Goal: Transaction & Acquisition: Download file/media

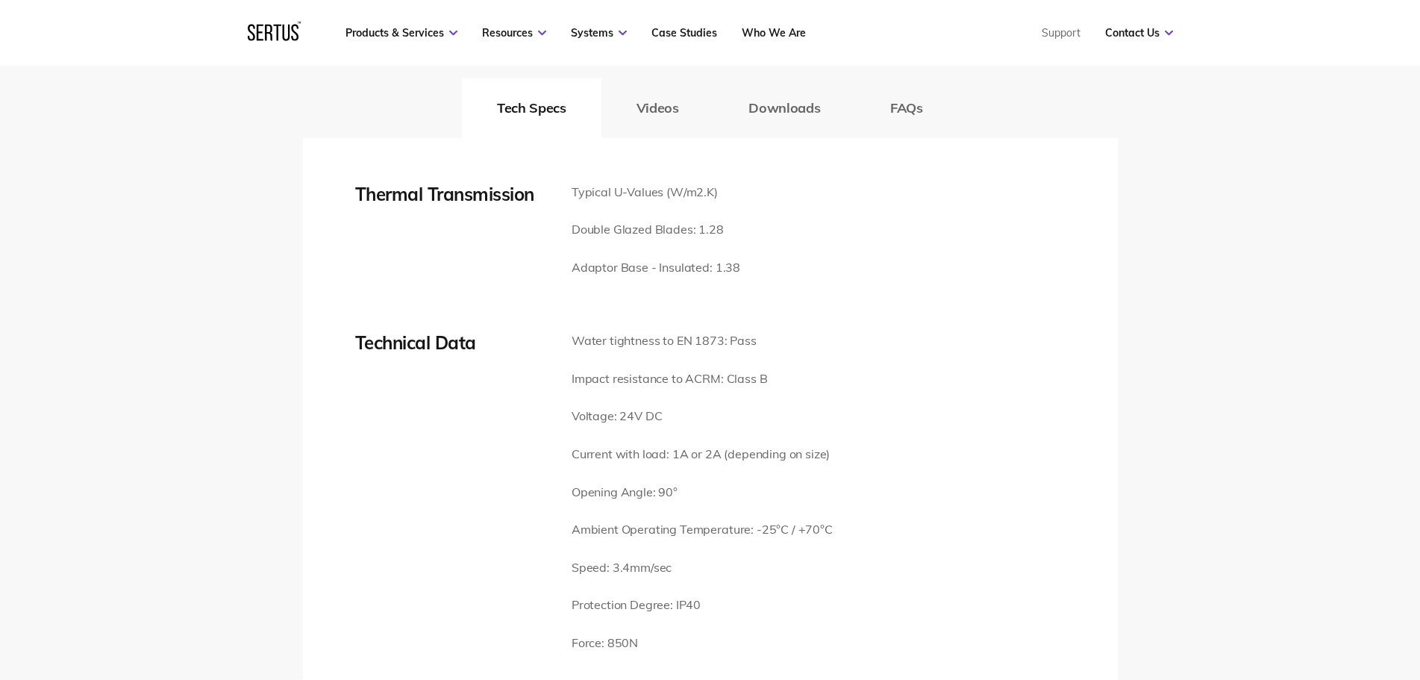
scroll to position [2284, 0]
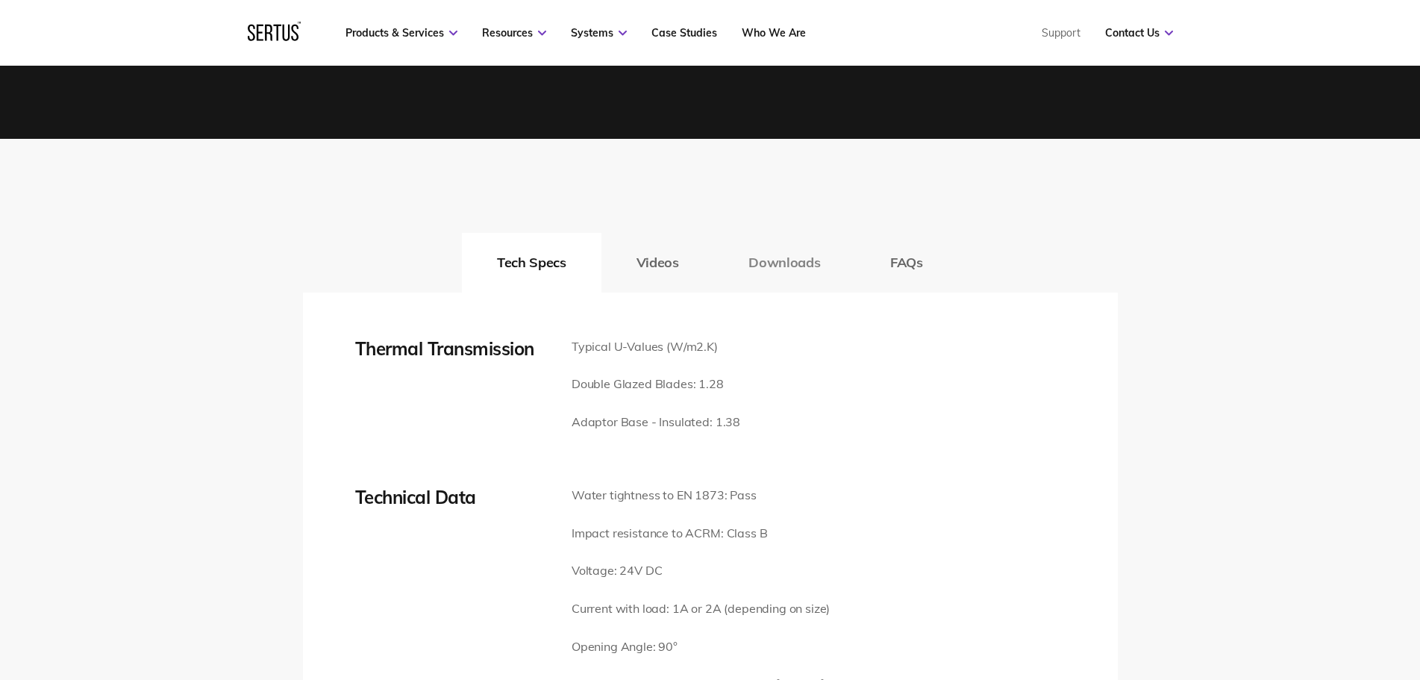
click at [769, 267] on button "Downloads" at bounding box center [784, 263] width 142 height 60
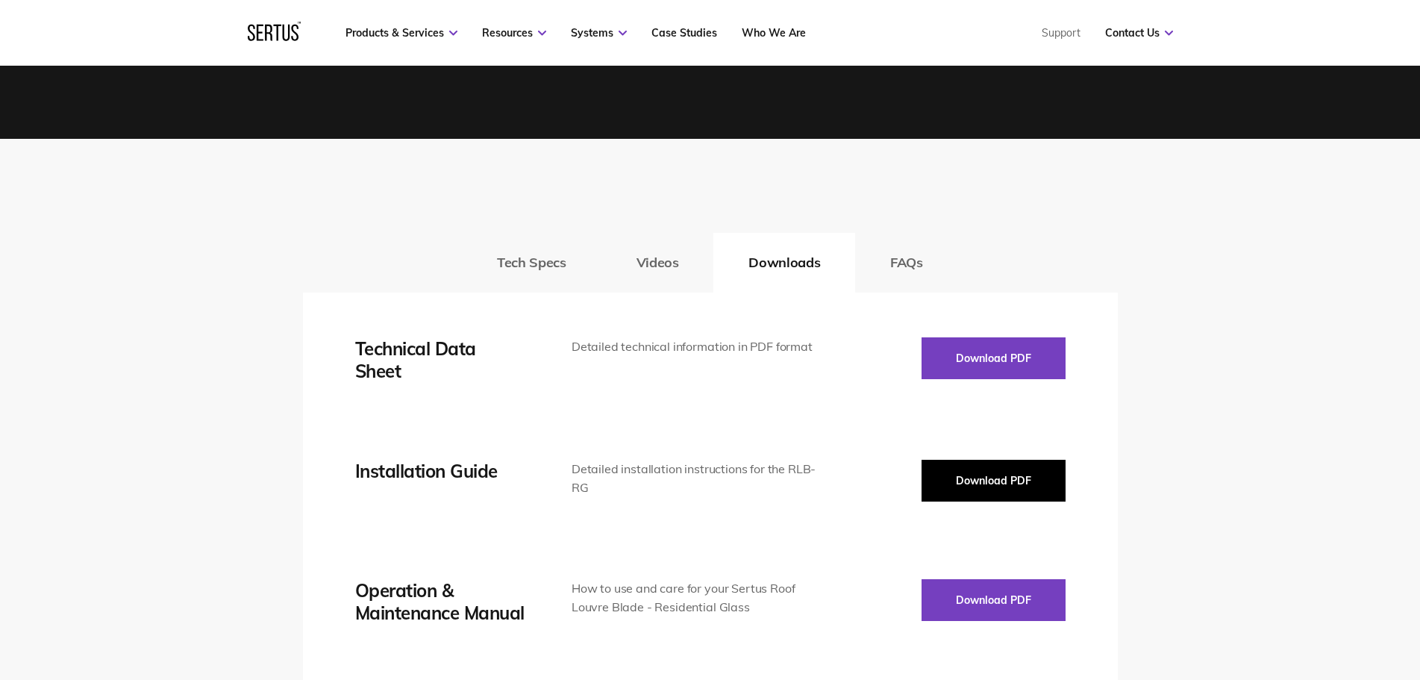
click at [1022, 487] on button "Download PDF" at bounding box center [994, 481] width 144 height 42
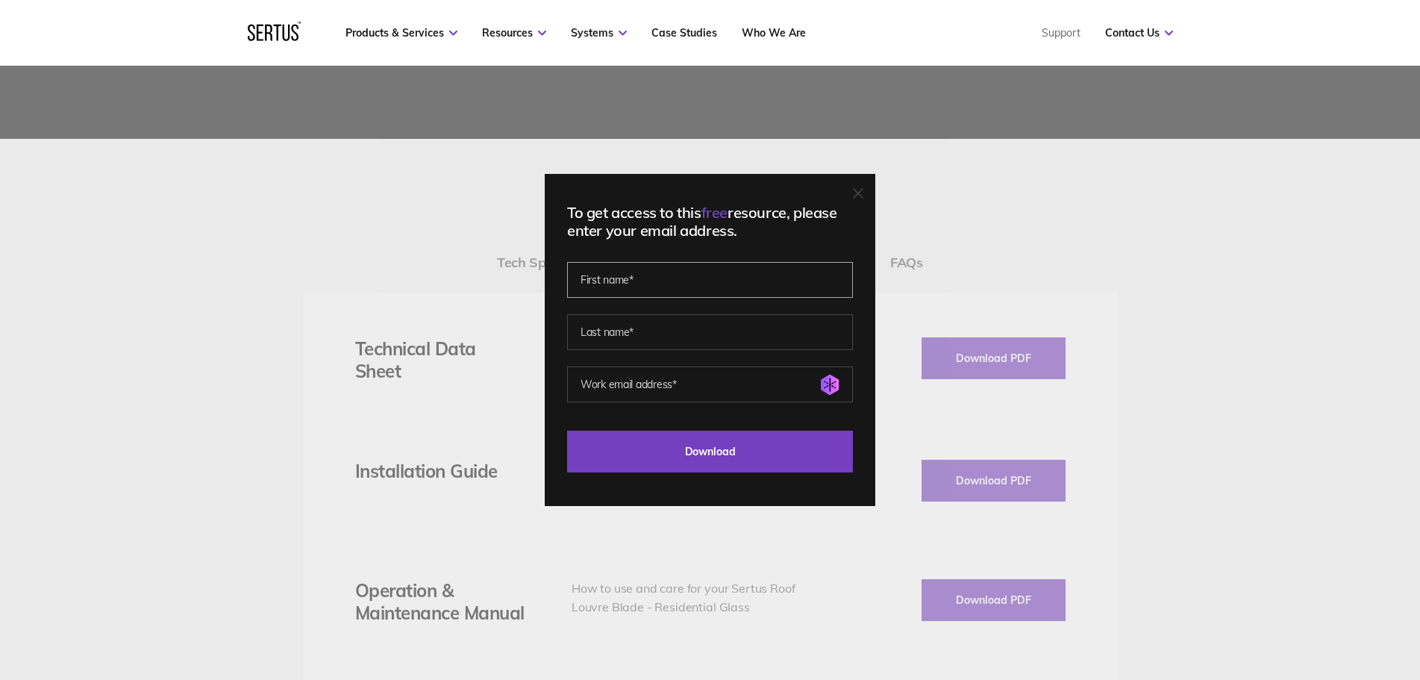
click at [622, 276] on input "text" at bounding box center [710, 280] width 286 height 36
type input "[PERSON_NAME]"
click at [605, 334] on input "text" at bounding box center [710, 332] width 286 height 36
type input "[PERSON_NAME]"
click at [624, 391] on input "email" at bounding box center [710, 384] width 286 height 36
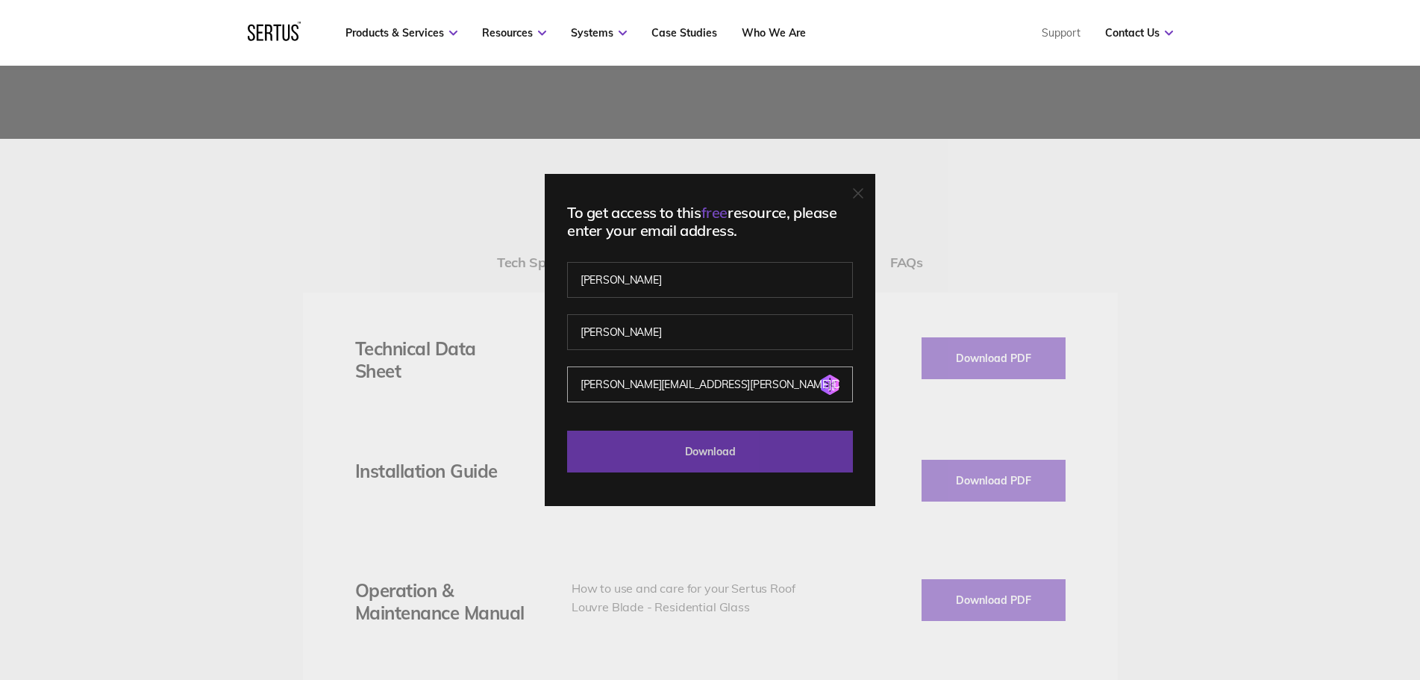
type input "[PERSON_NAME][EMAIL_ADDRESS][PERSON_NAME][DOMAIN_NAME]"
click at [703, 452] on input "Download" at bounding box center [710, 452] width 286 height 42
click at [721, 460] on input "Download" at bounding box center [710, 452] width 286 height 42
click at [680, 461] on input "Download" at bounding box center [710, 452] width 286 height 42
click at [693, 457] on input "Download" at bounding box center [710, 452] width 286 height 42
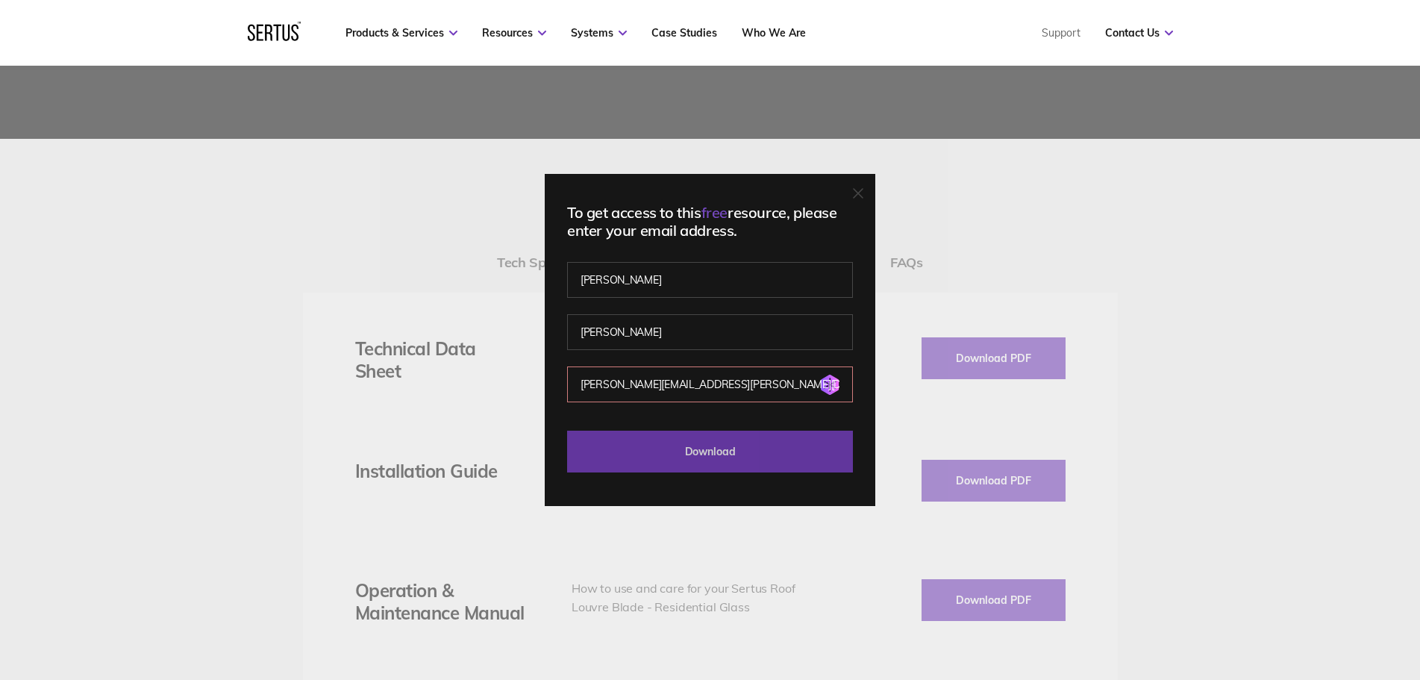
click at [693, 457] on input "Download" at bounding box center [710, 452] width 286 height 42
click at [692, 457] on input "Download" at bounding box center [710, 452] width 286 height 42
click at [696, 463] on input "Download" at bounding box center [710, 452] width 286 height 42
click at [745, 453] on input "Download" at bounding box center [710, 452] width 286 height 42
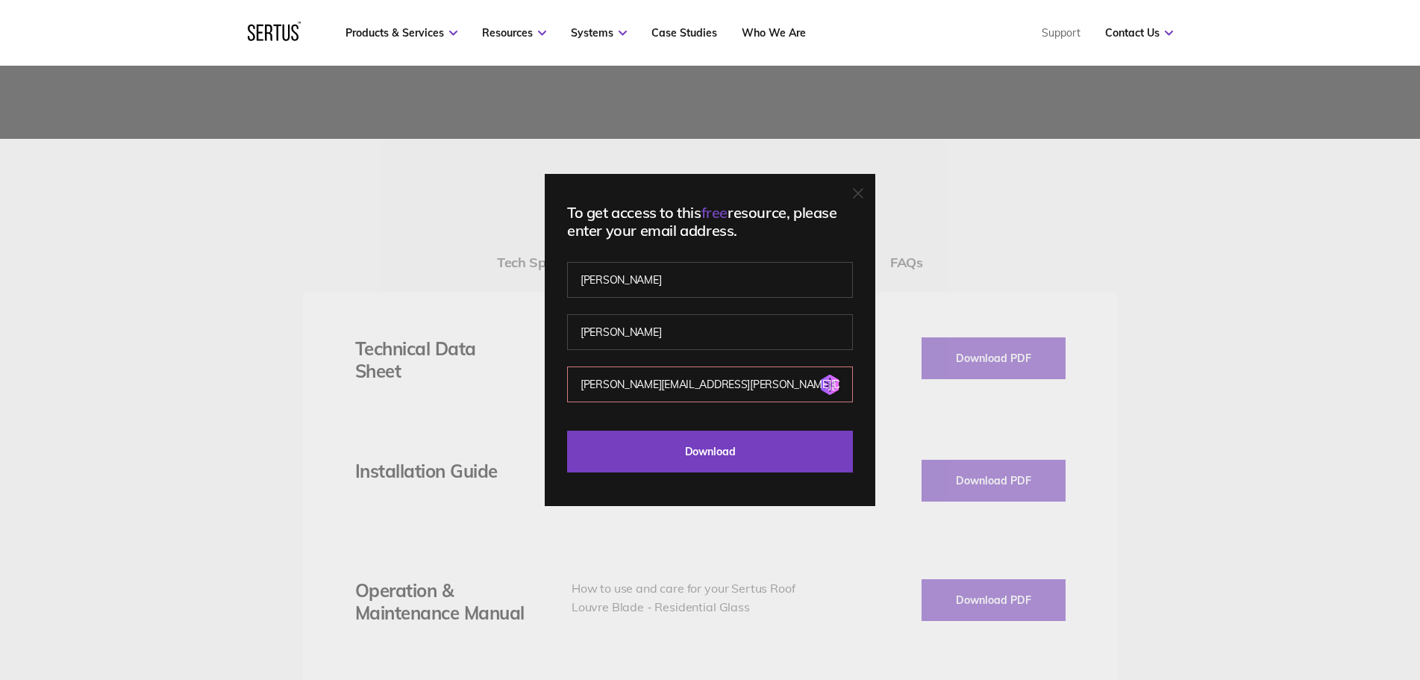
click at [1229, 289] on div "To get access to this free resource, please enter your email address. [PERSON_N…" at bounding box center [710, 340] width 1420 height 680
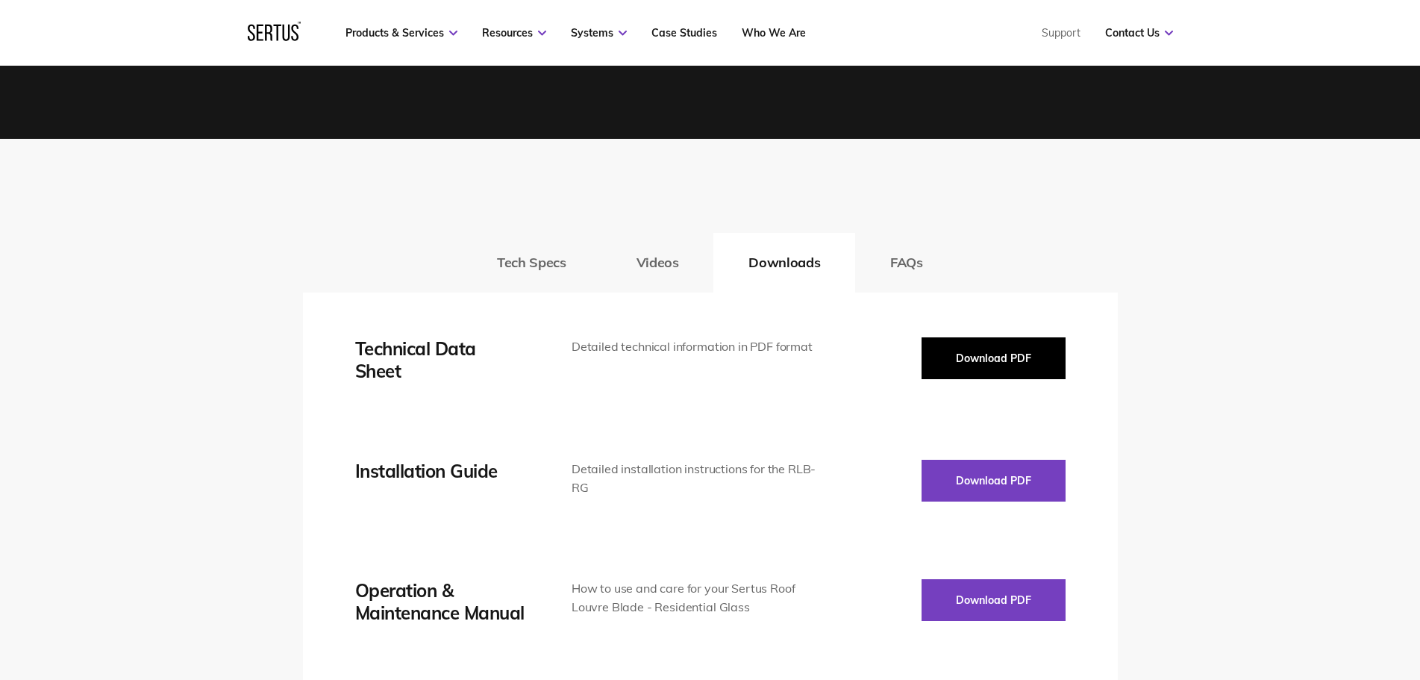
click at [1029, 355] on button "Download PDF" at bounding box center [994, 358] width 144 height 42
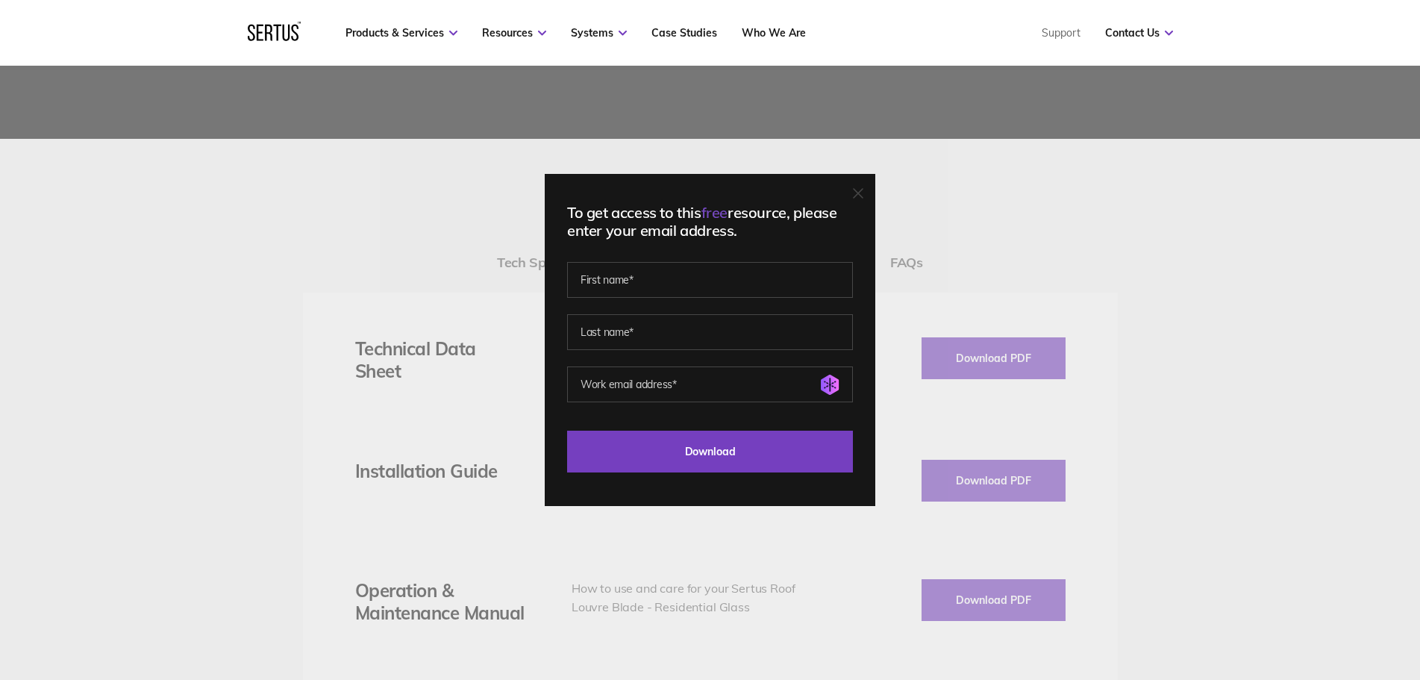
click at [241, 194] on div "To get access to this free resource, please enter your email address. Generate …" at bounding box center [710, 340] width 1420 height 680
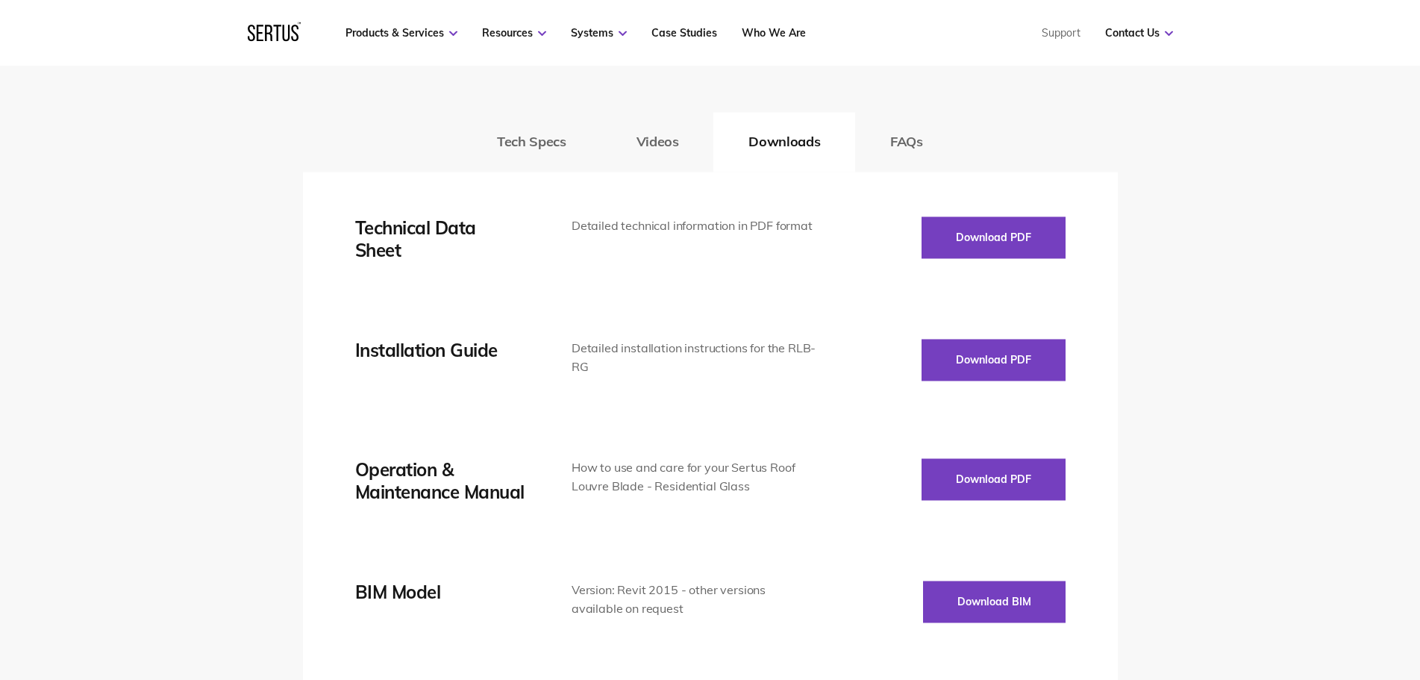
scroll to position [2360, 0]
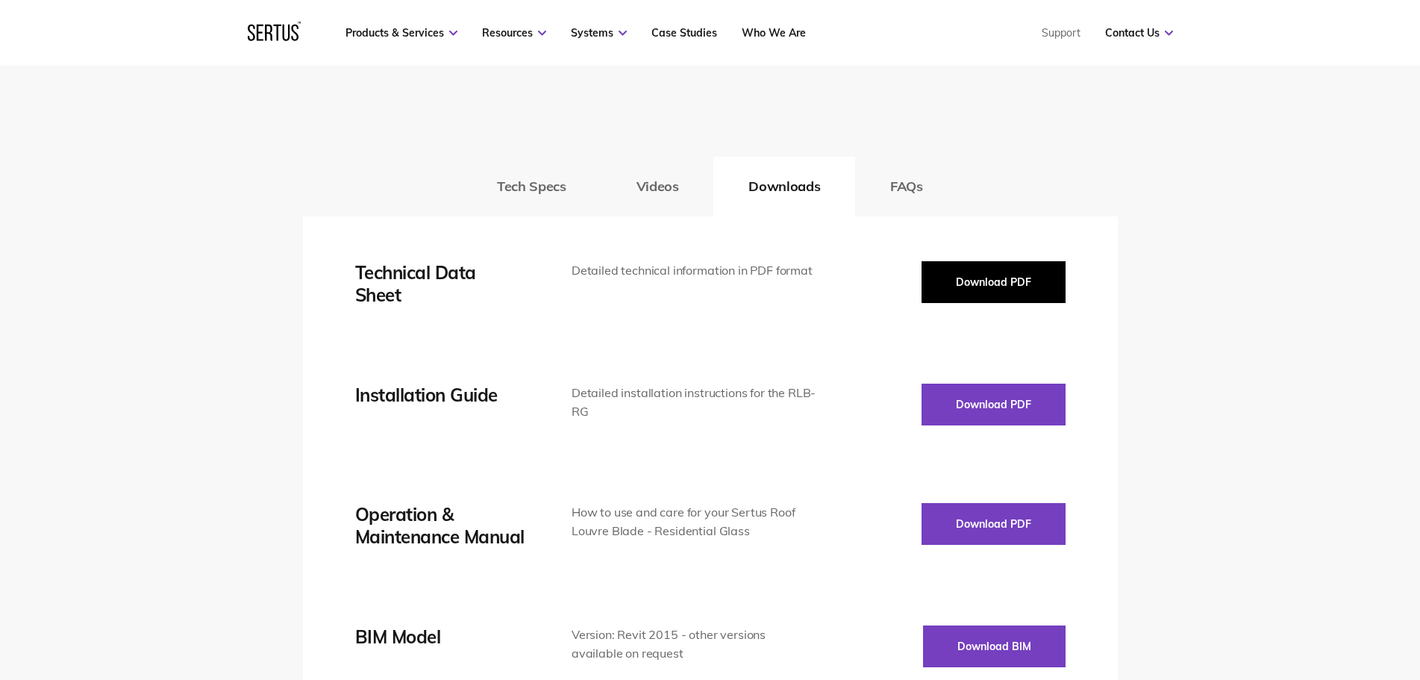
click at [980, 285] on button "Download PDF" at bounding box center [994, 282] width 144 height 42
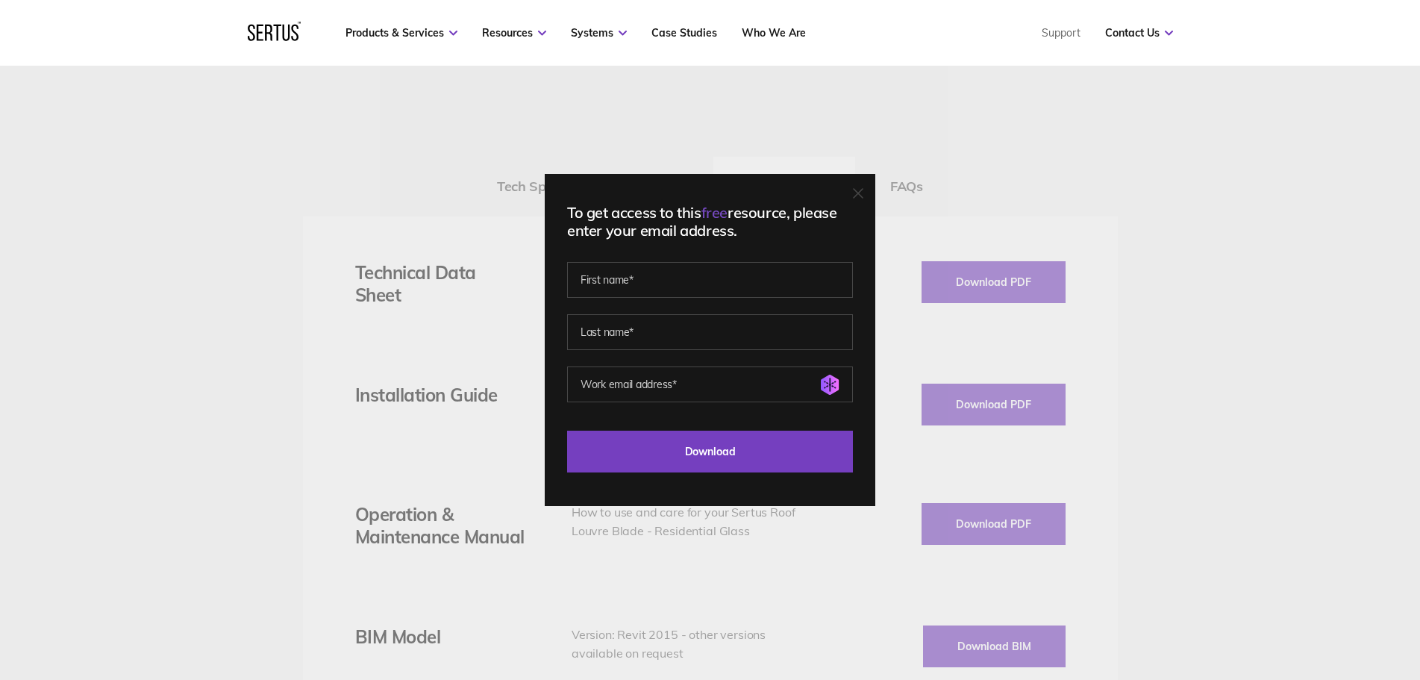
click at [1193, 232] on div "To get access to this free resource, please enter your email address. Generate …" at bounding box center [710, 340] width 1420 height 680
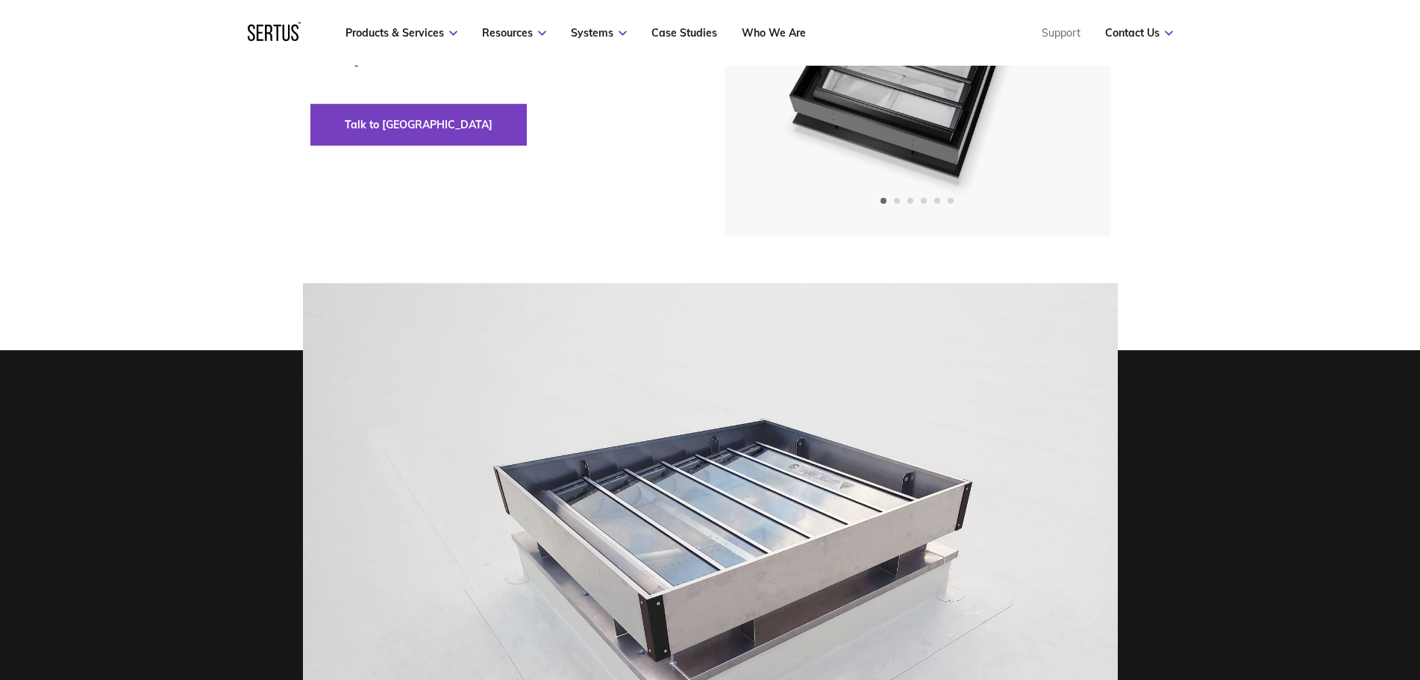
scroll to position [0, 0]
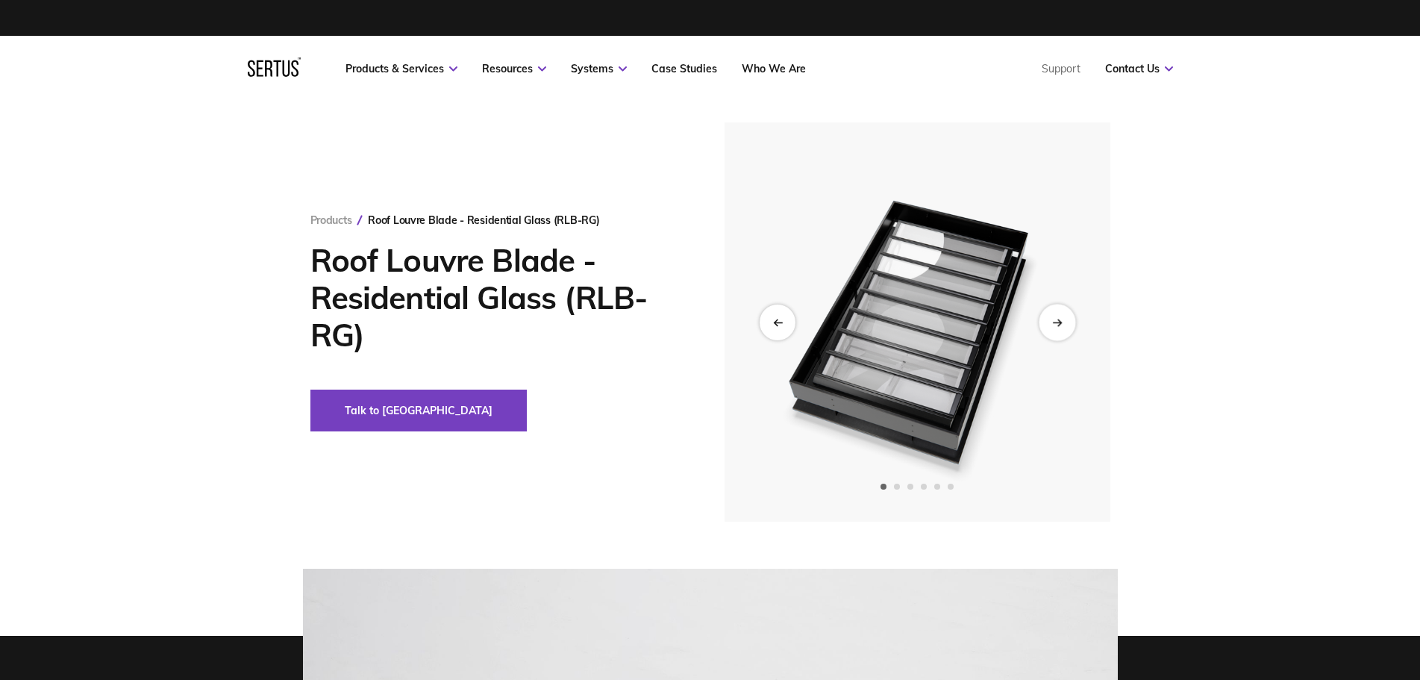
click at [1063, 325] on div "Next slide" at bounding box center [1057, 322] width 37 height 37
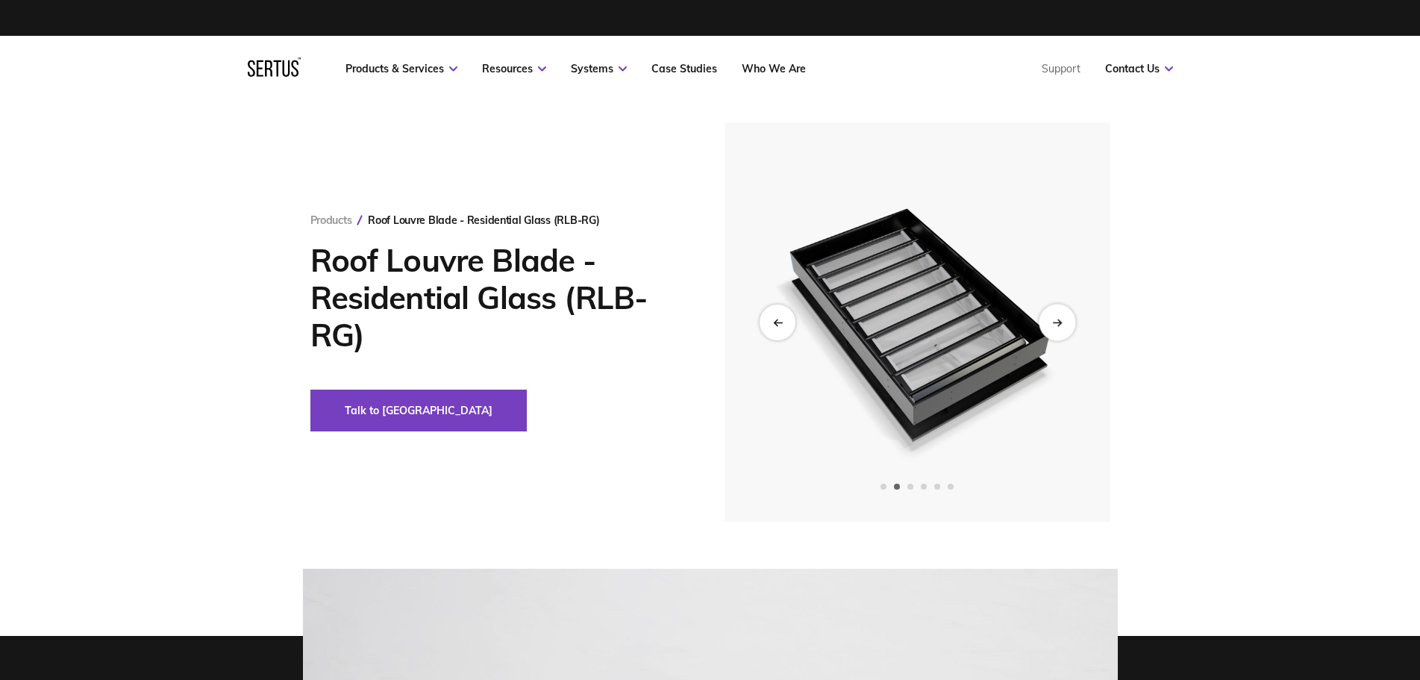
click at [1062, 325] on icon "Next slide" at bounding box center [1057, 322] width 10 height 8
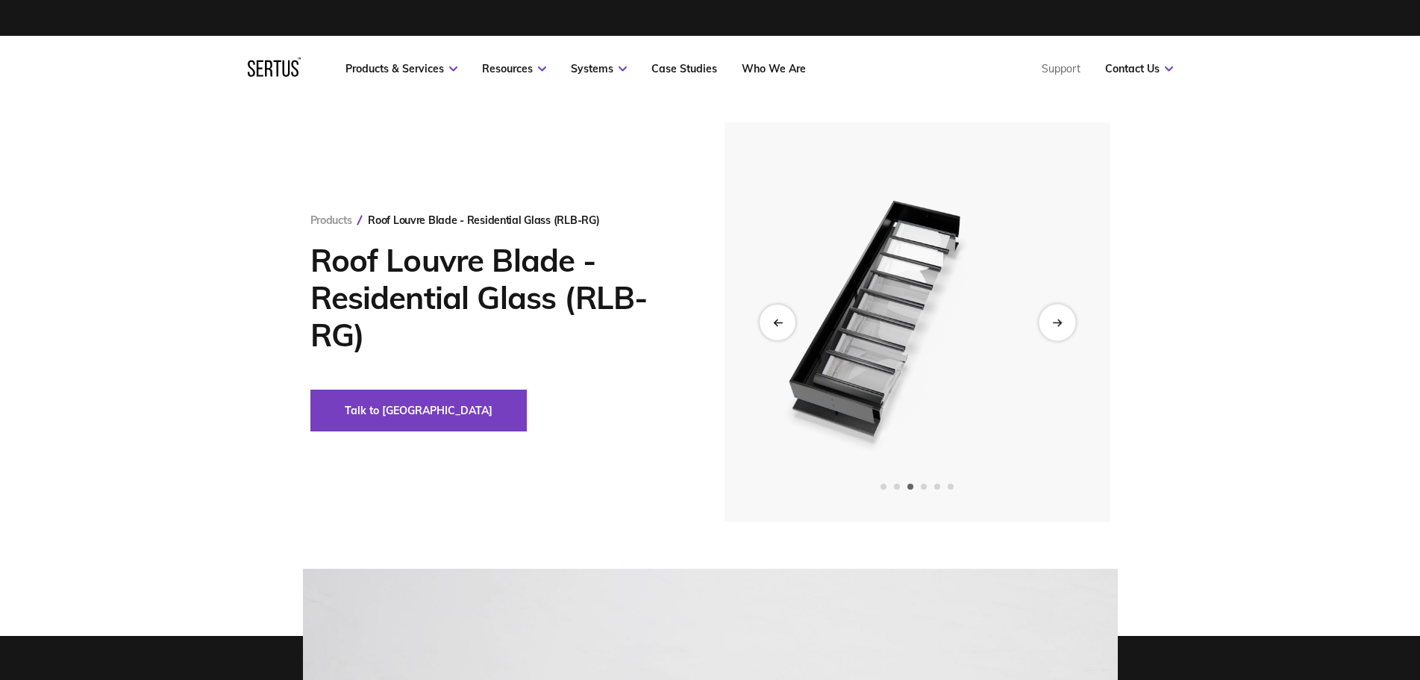
click at [1062, 325] on icon "Next slide" at bounding box center [1057, 322] width 10 height 8
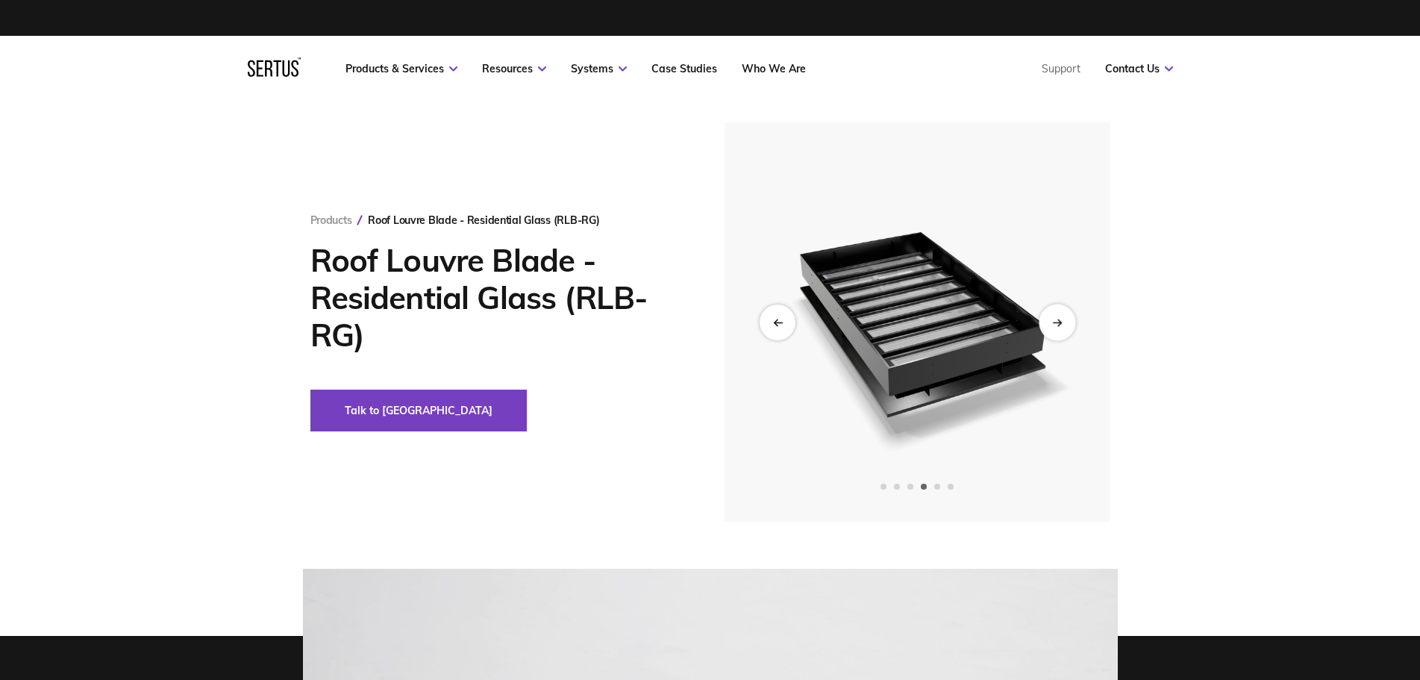
click at [1062, 325] on icon "Next slide" at bounding box center [1057, 322] width 10 height 8
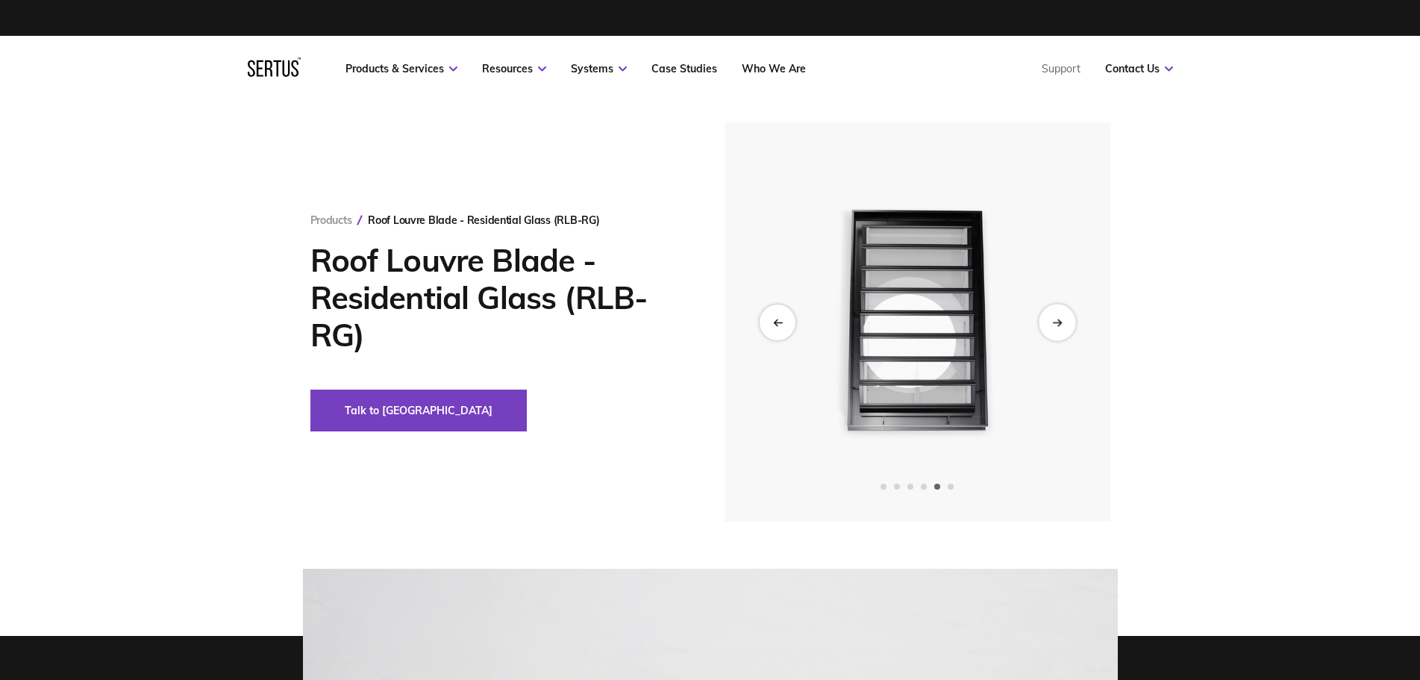
click at [1062, 325] on icon "Next slide" at bounding box center [1057, 322] width 10 height 8
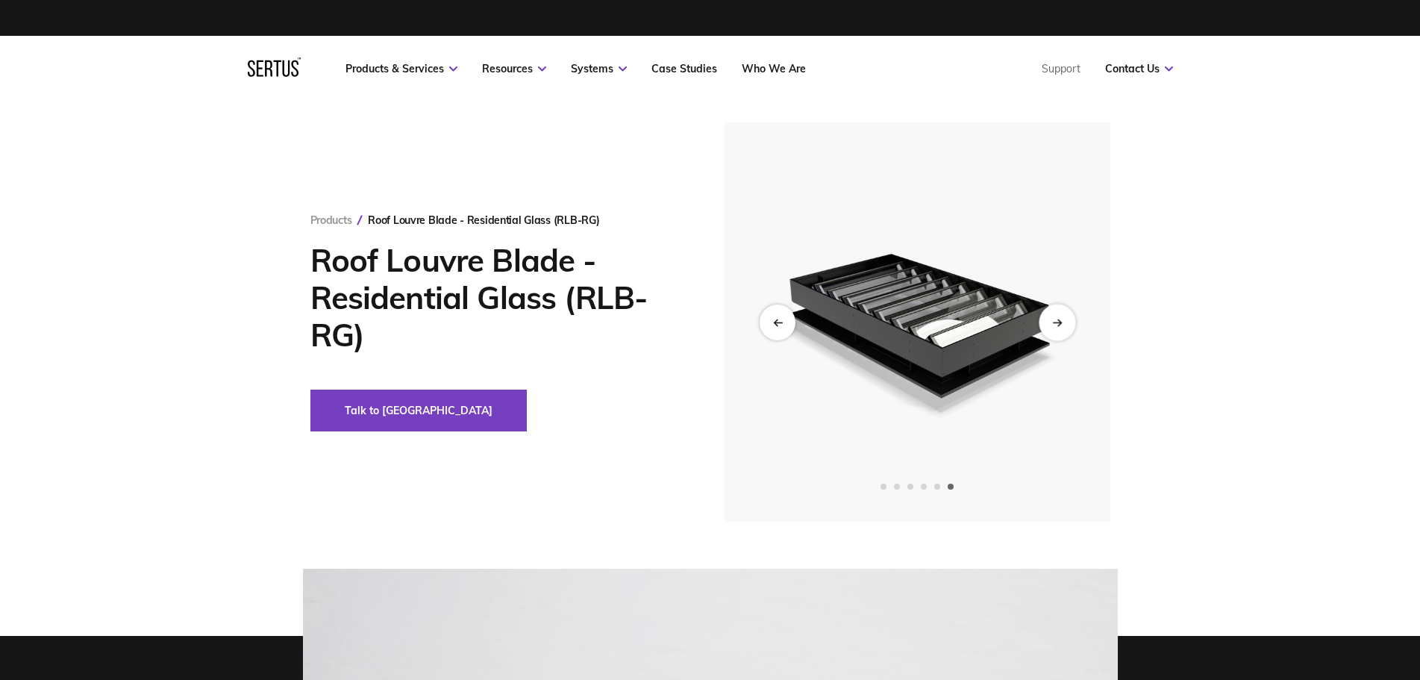
click at [1061, 326] on icon "Next slide" at bounding box center [1057, 322] width 10 height 8
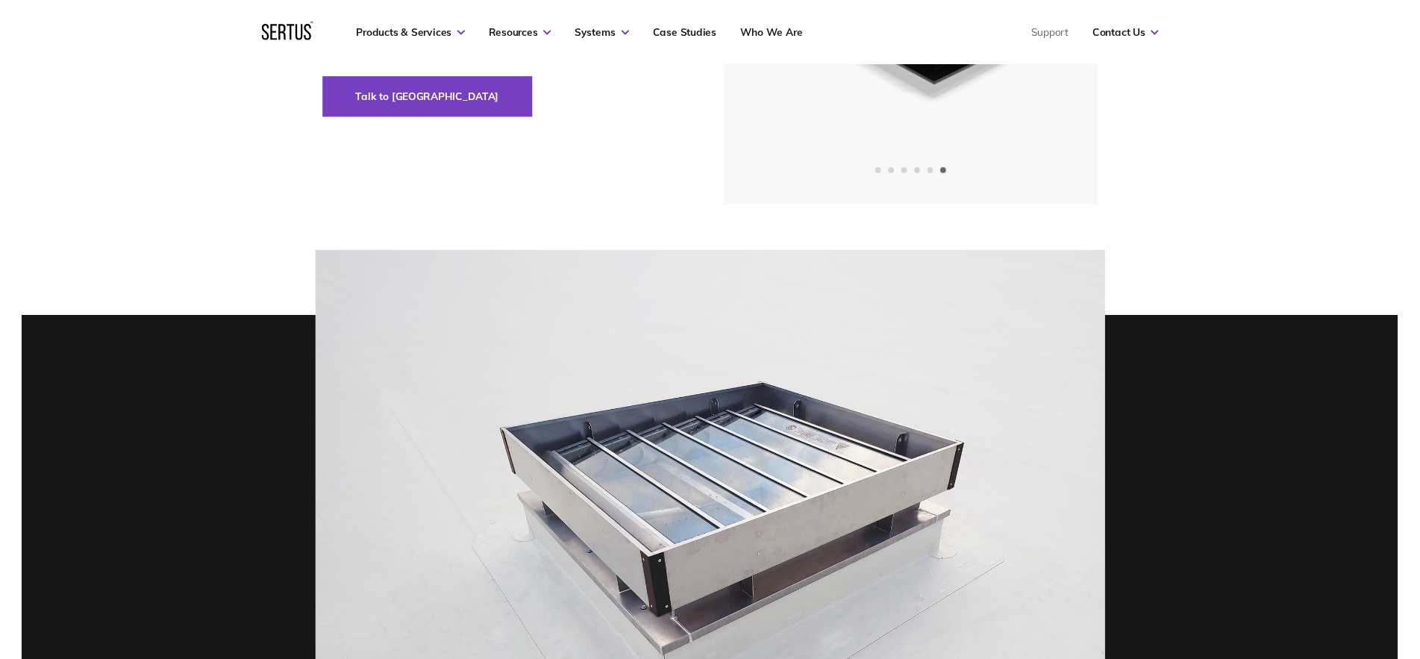
scroll to position [533, 0]
